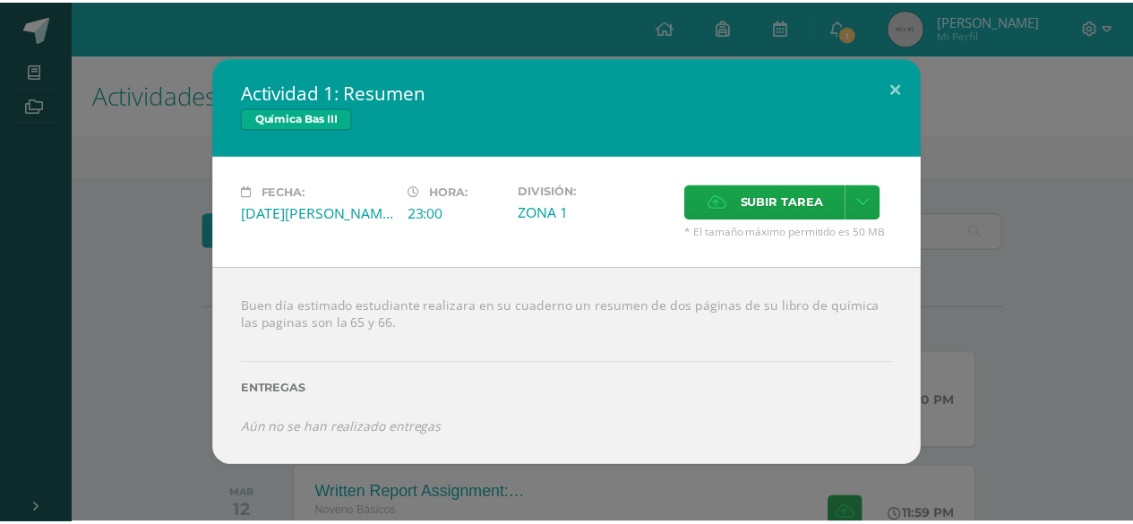
scroll to position [202, 0]
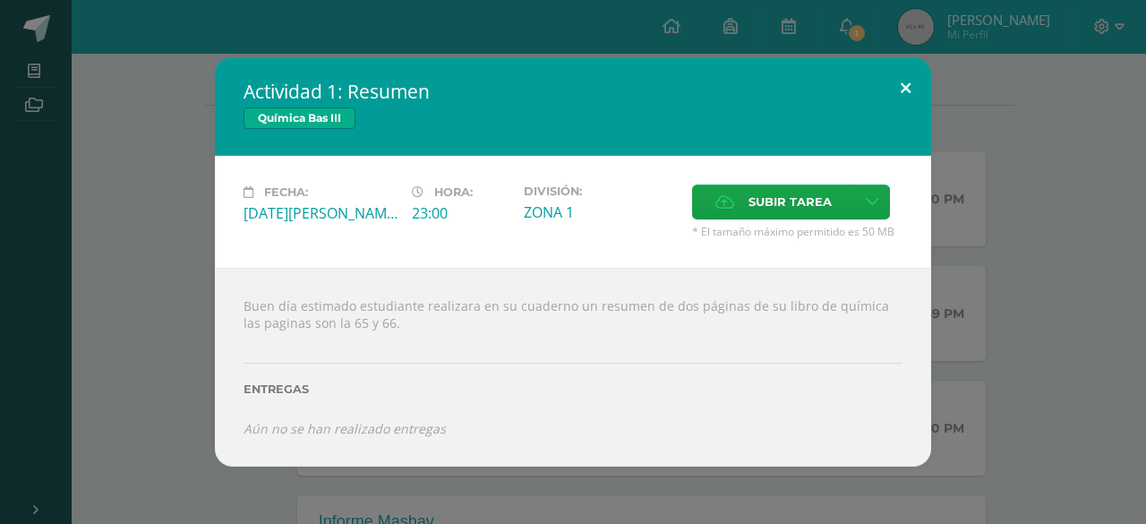
click at [899, 94] on button at bounding box center [905, 87] width 51 height 61
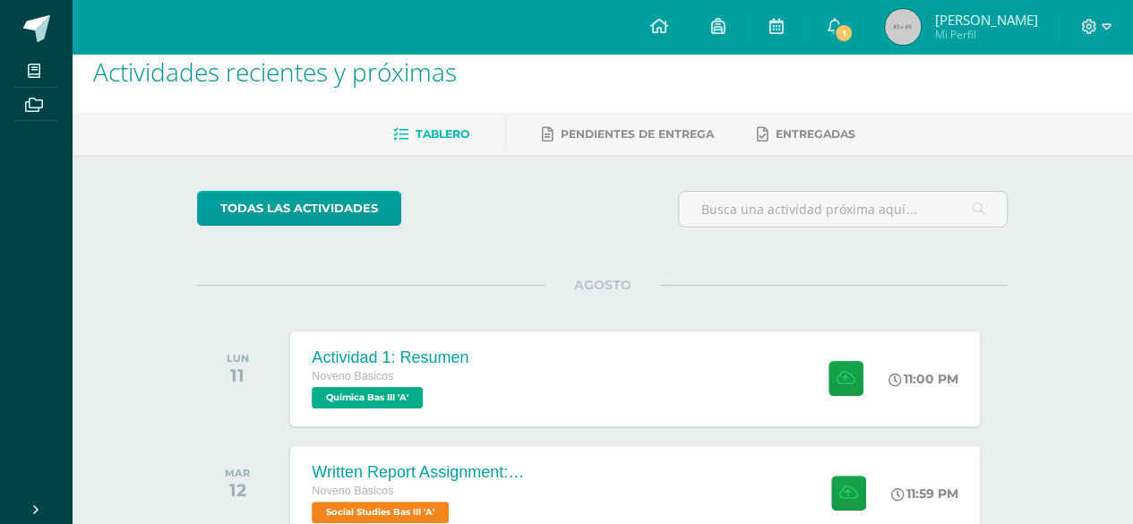
scroll to position [0, 0]
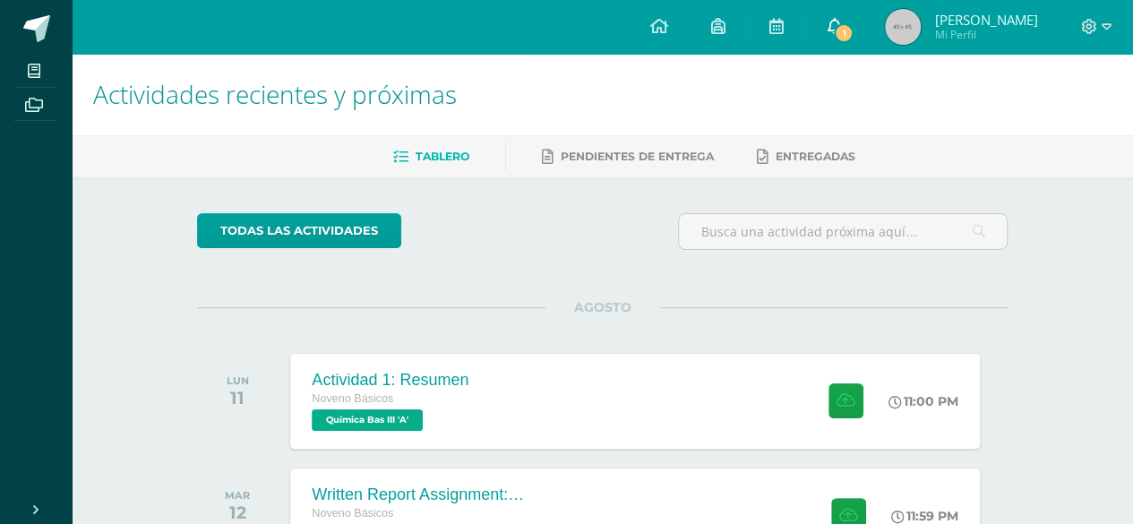
click at [835, 27] on icon at bounding box center [834, 26] width 14 height 16
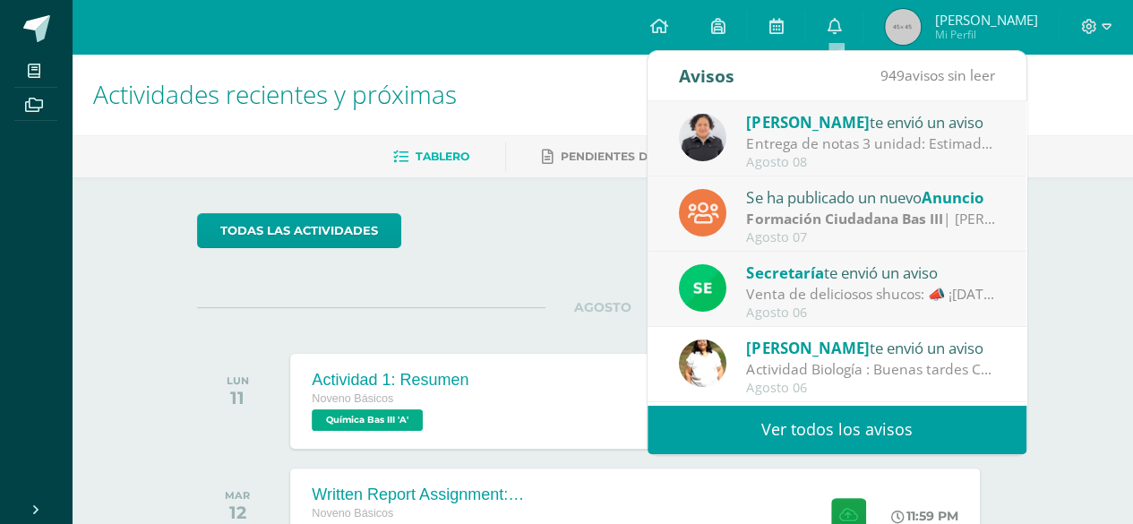
click at [1111, 334] on div "Actividades recientes y próximas Tablero Pendientes de entrega Entregadas todas…" at bounding box center [602, 474] width 1061 height 841
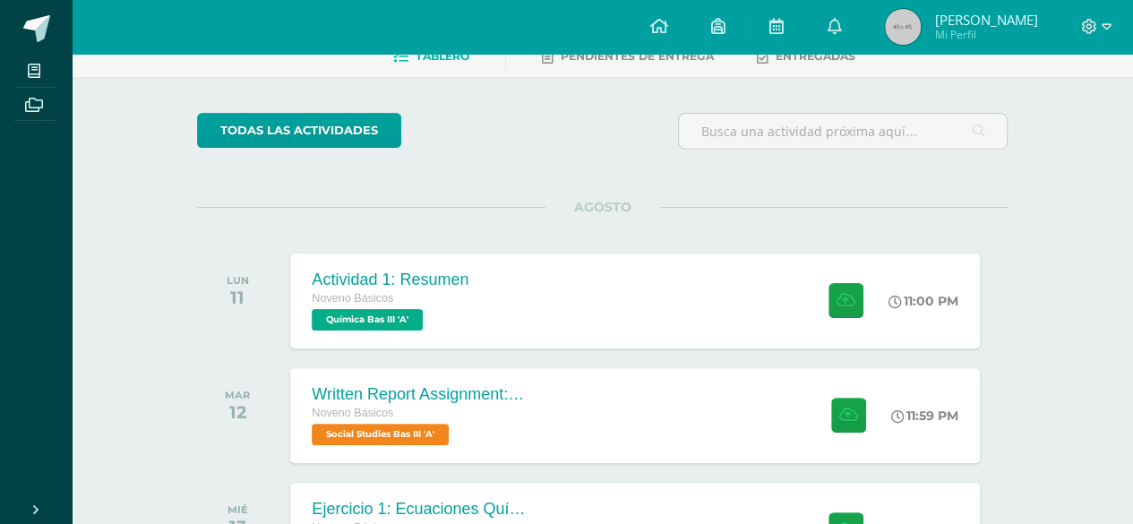
scroll to position [370, 0]
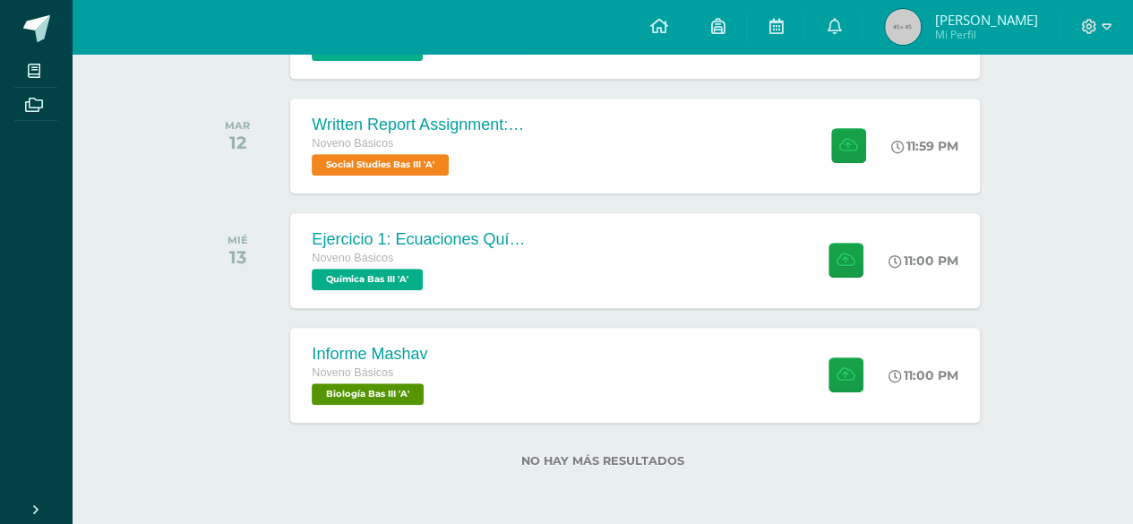
click at [1033, 401] on div "todas las Actividades No tienes actividades Échale un vistazo a los demás perío…" at bounding box center [602, 165] width 882 height 717
click at [613, 382] on div "Informe Mashav Noveno Básicos Biología Bas III 'A' 11:00 PM Informe Mashav Biol…" at bounding box center [635, 375] width 696 height 96
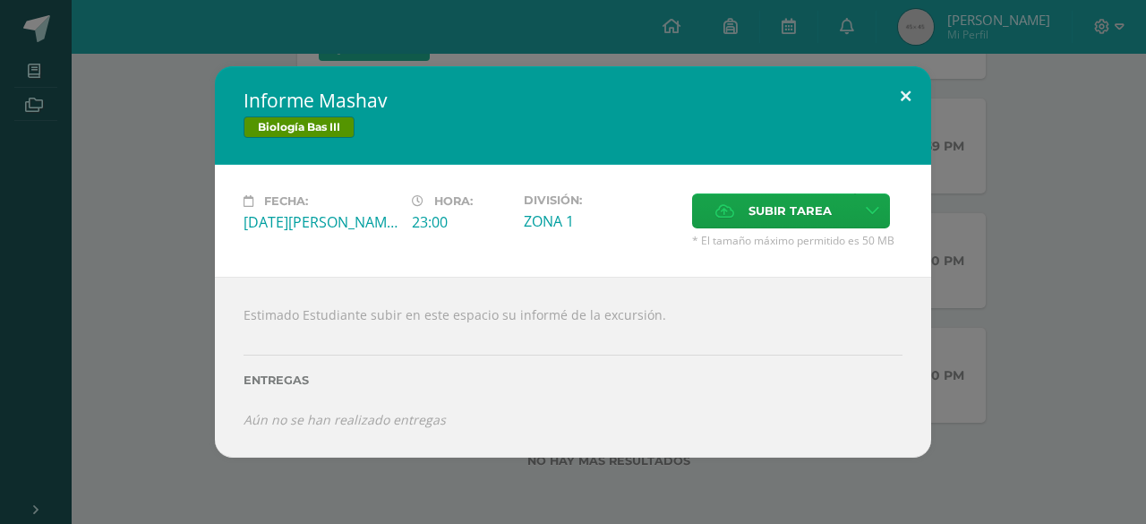
click at [904, 103] on button at bounding box center [905, 96] width 51 height 61
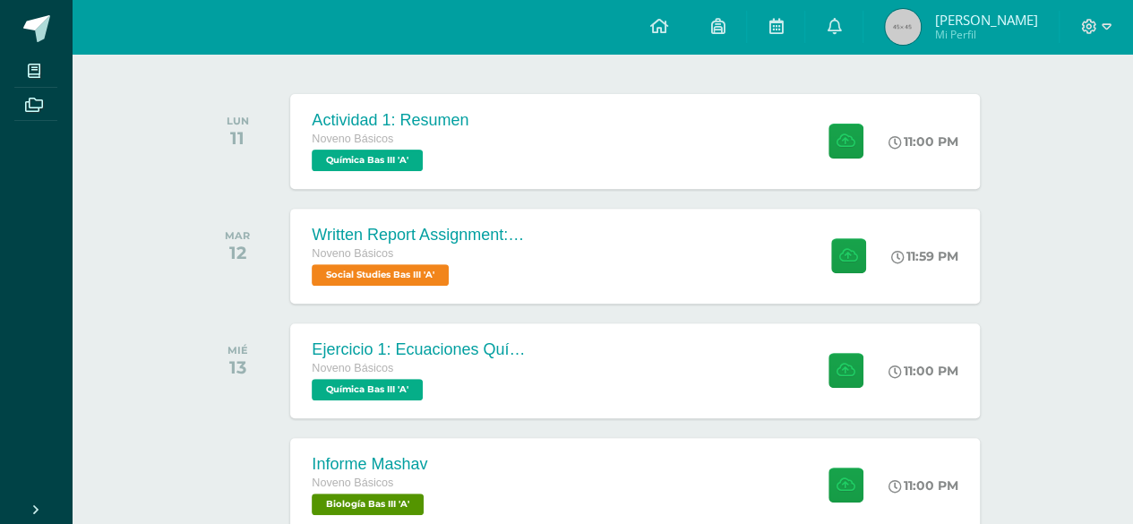
scroll to position [250, 0]
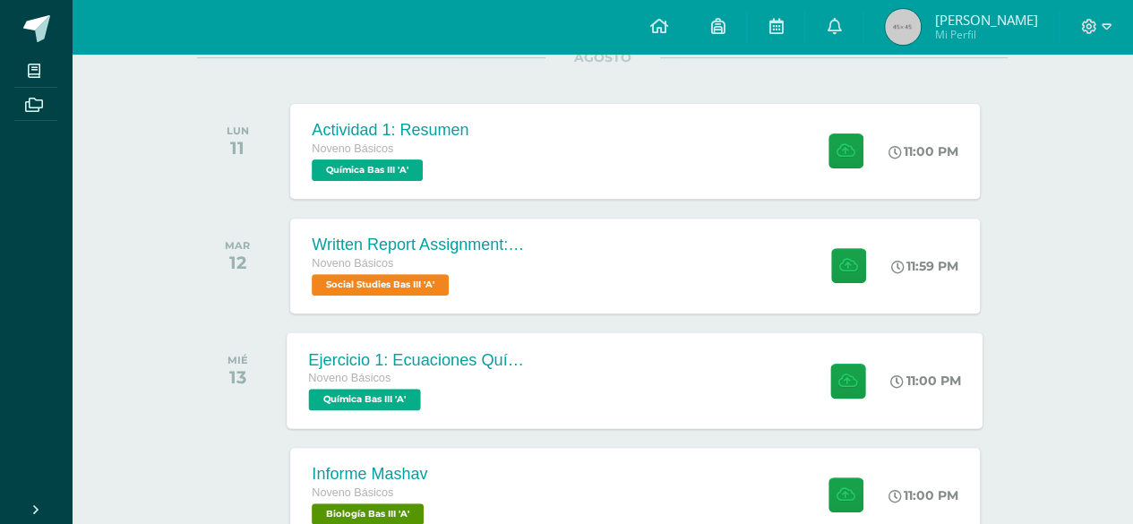
click at [768, 393] on div "Ejercicio 1: Ecuaciones Químicas Noveno Básicos Química Bas III 'A' 11:00 PM Ej…" at bounding box center [635, 380] width 696 height 96
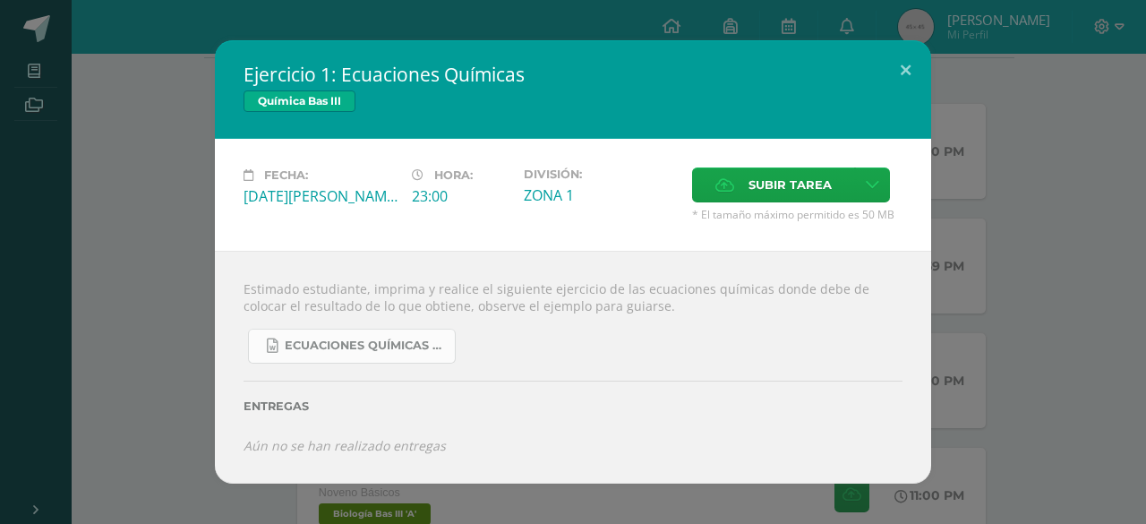
click at [356, 351] on span "Ecuaciones Químicas faciles.docx" at bounding box center [365, 346] width 161 height 14
click at [1071, 283] on div "Ejercicio 1: Ecuaciones Químicas Química Bas III Fecha: [DATE][PERSON_NAME] Hor…" at bounding box center [573, 261] width 1132 height 443
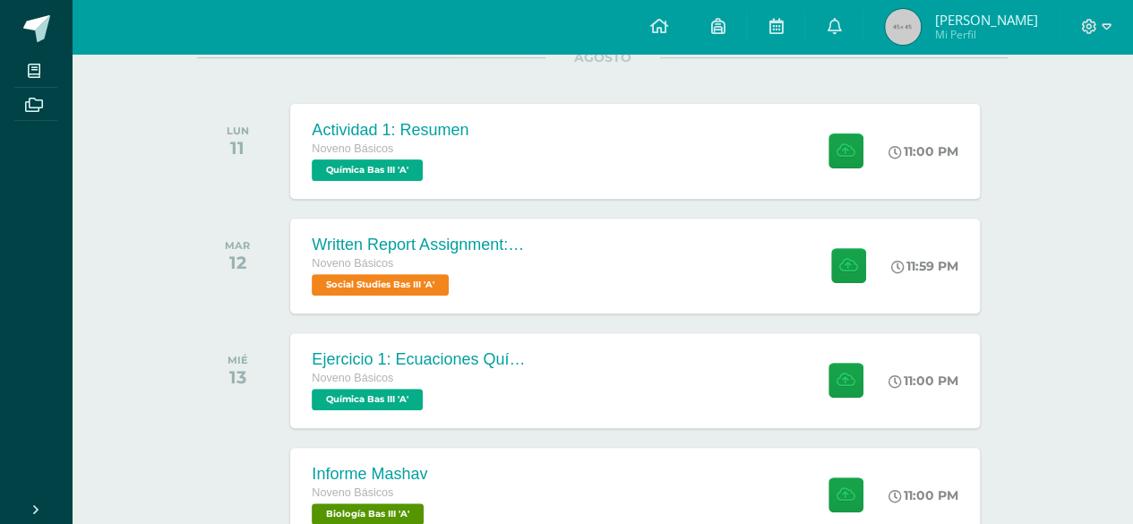
click at [1119, 510] on div at bounding box center [1119, 510] width 0 height 0
click at [722, 147] on div "Actividad 1: Resumen Noveno Básicos Química Bas III 'A' 11:00 PM Actividad 1: R…" at bounding box center [635, 151] width 696 height 96
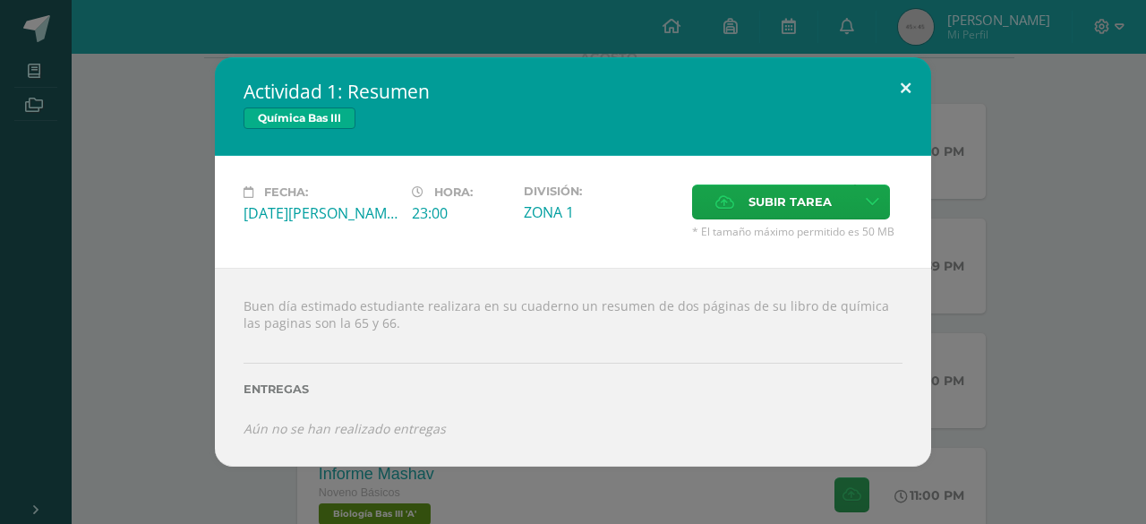
click at [902, 93] on button at bounding box center [905, 87] width 51 height 61
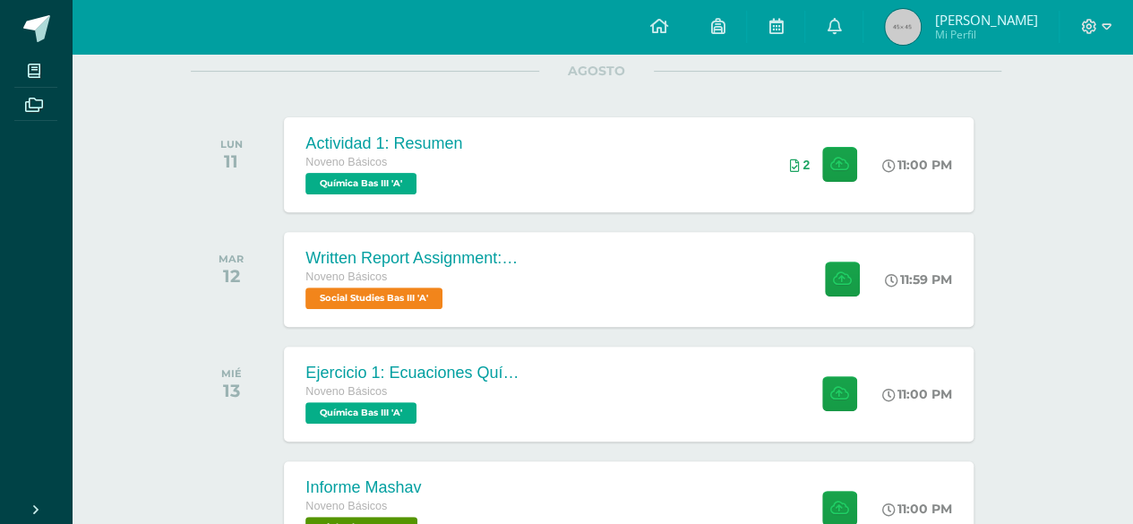
scroll to position [236, 6]
click at [663, 270] on div "Written Report Assignment: How Innovation Is Helping Guatemala Grow Noveno Bási…" at bounding box center [629, 279] width 696 height 96
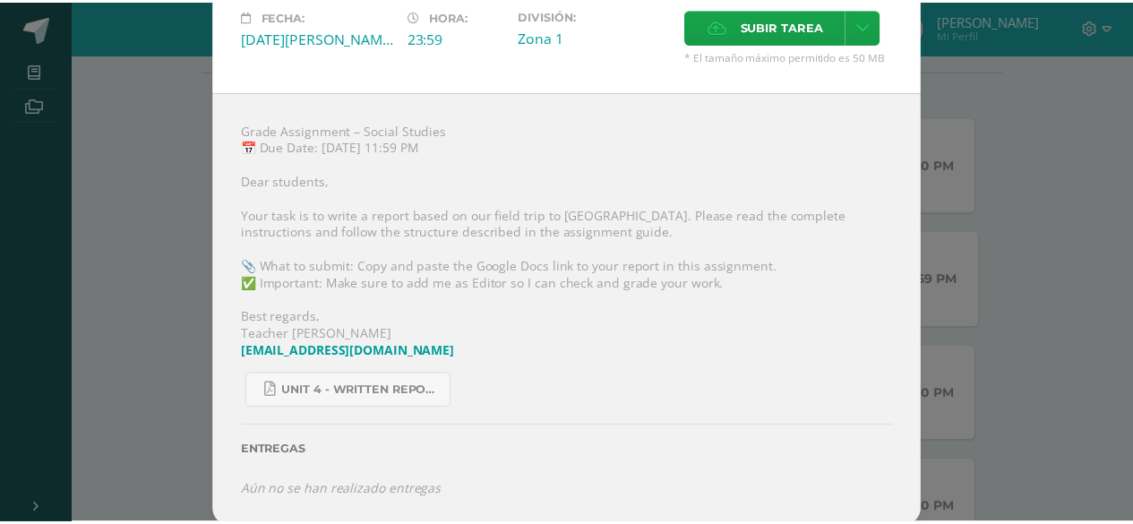
scroll to position [0, 0]
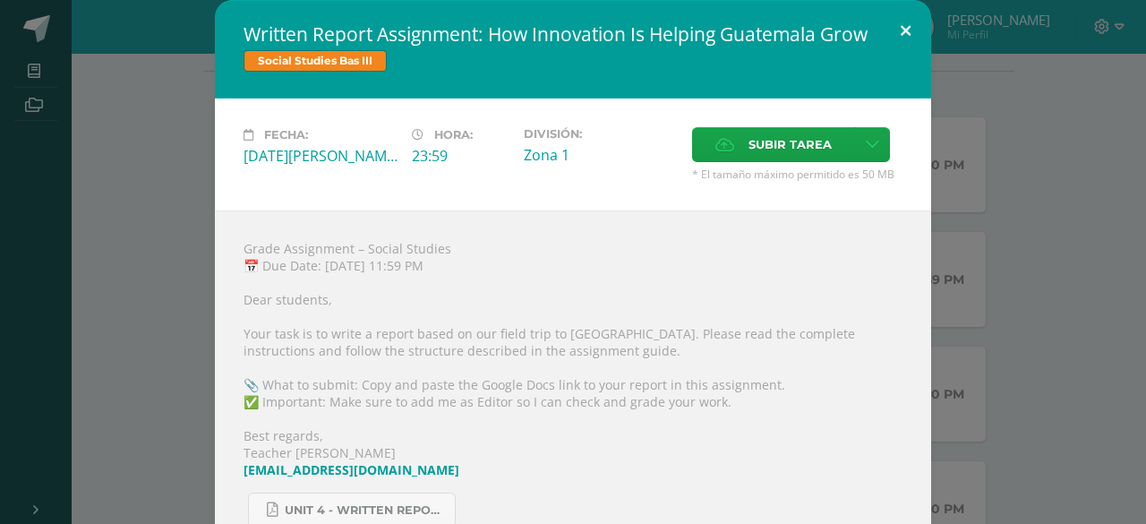
click at [894, 30] on button at bounding box center [905, 30] width 51 height 61
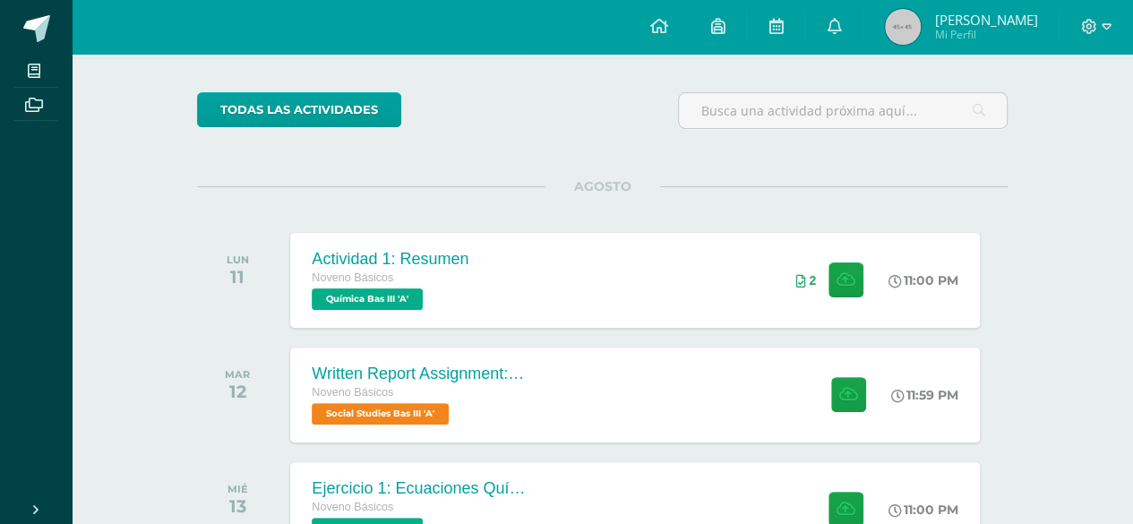
scroll to position [118, 0]
